Goal: Information Seeking & Learning: Learn about a topic

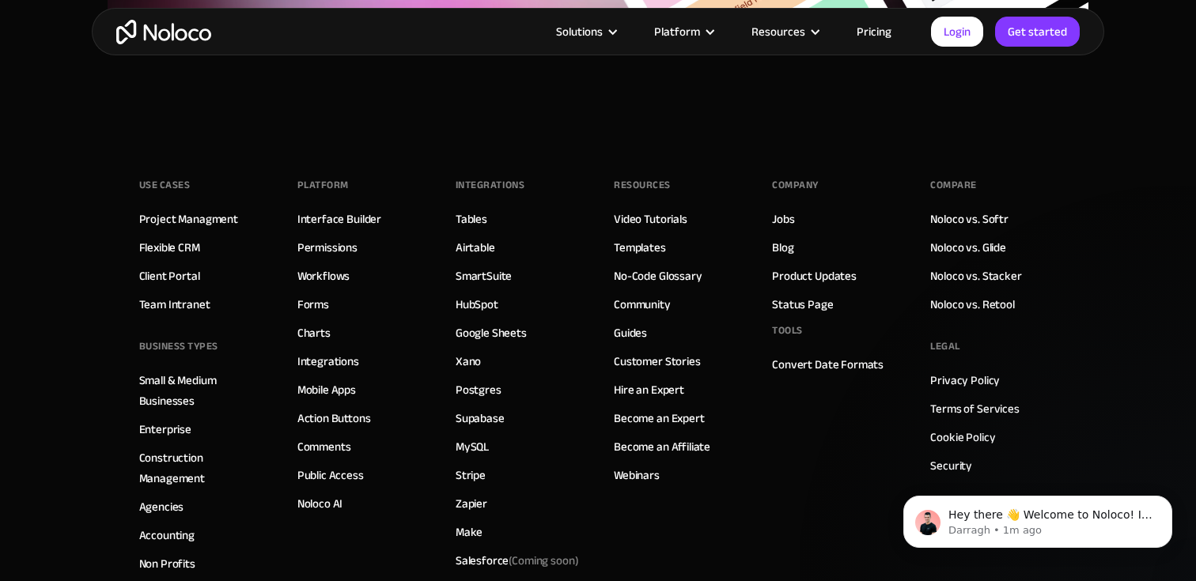
scroll to position [5437, 0]
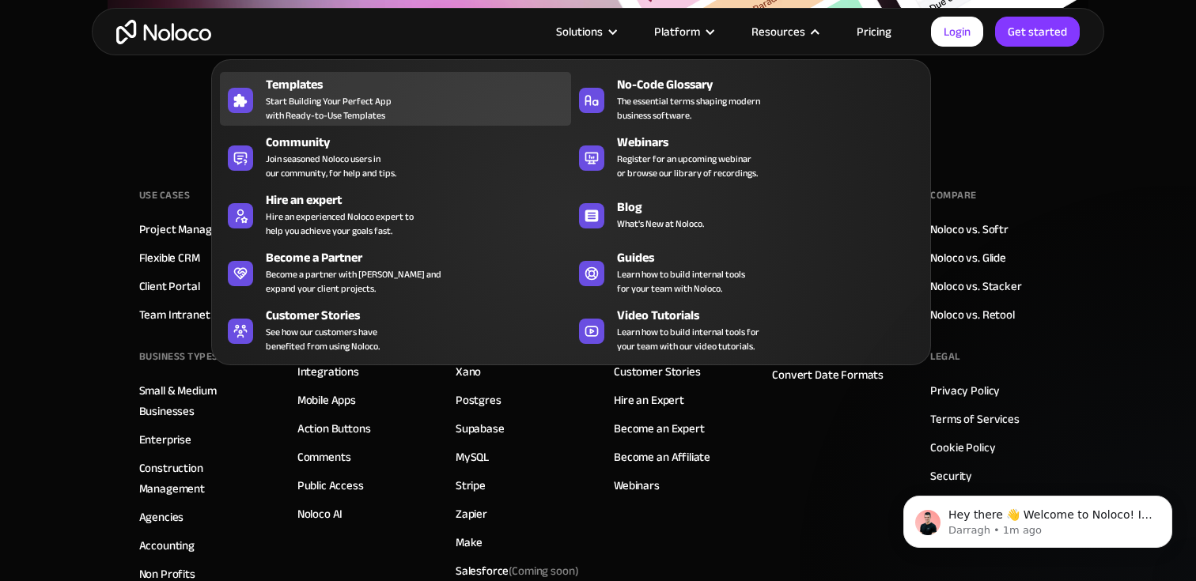
click at [331, 91] on div "Templates" at bounding box center [422, 84] width 312 height 19
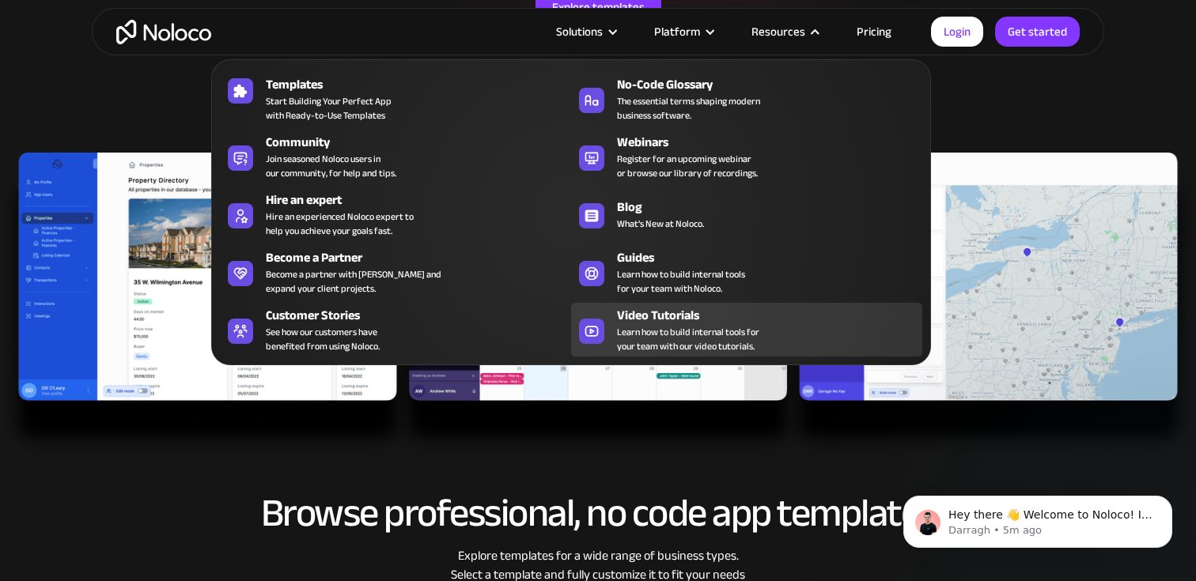
click at [623, 328] on span "Learn how to build internal tools for your team with our video tutorials." at bounding box center [688, 339] width 142 height 28
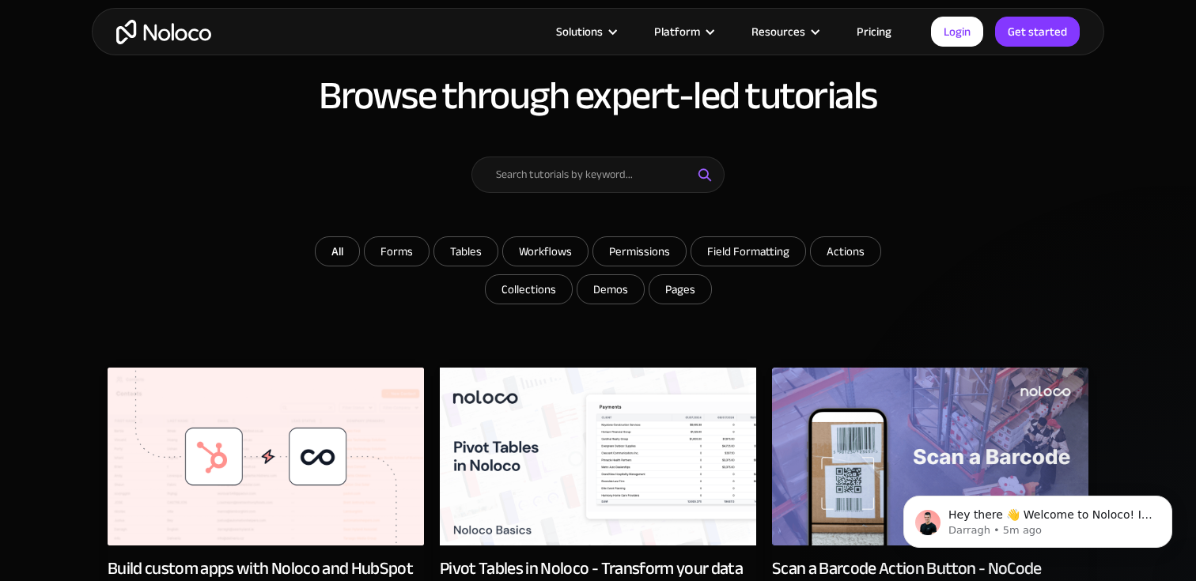
scroll to position [539, 0]
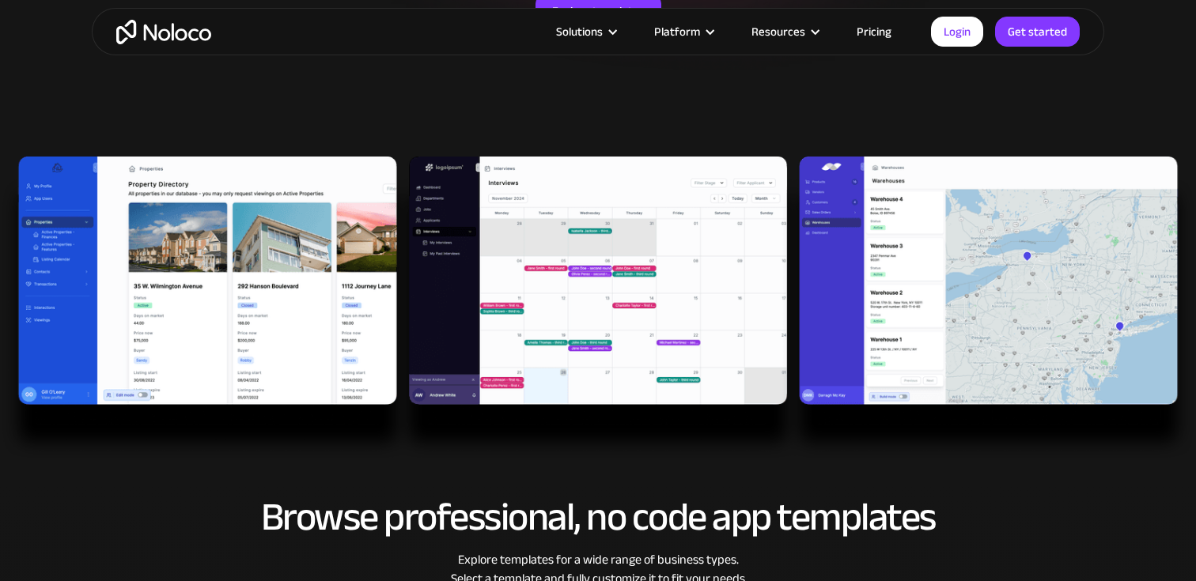
scroll to position [384, 0]
